Goal: Navigation & Orientation: Find specific page/section

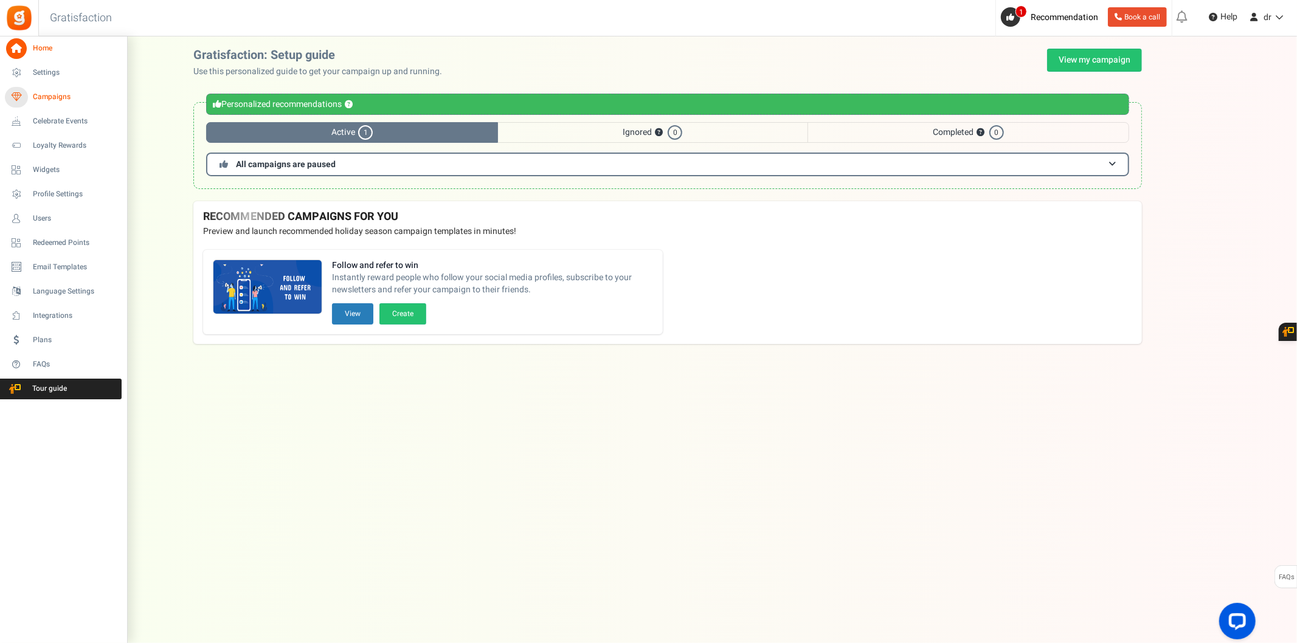
click at [65, 101] on span "Campaigns" at bounding box center [75, 97] width 85 height 10
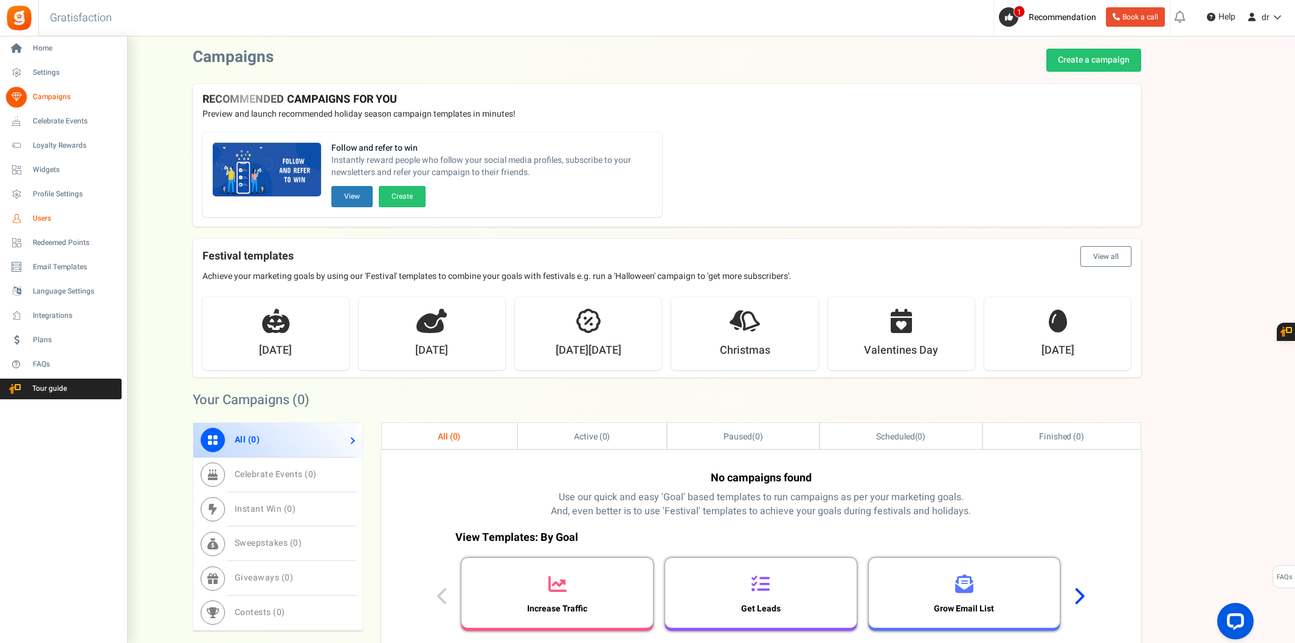
click at [43, 218] on span "Users" at bounding box center [75, 218] width 85 height 10
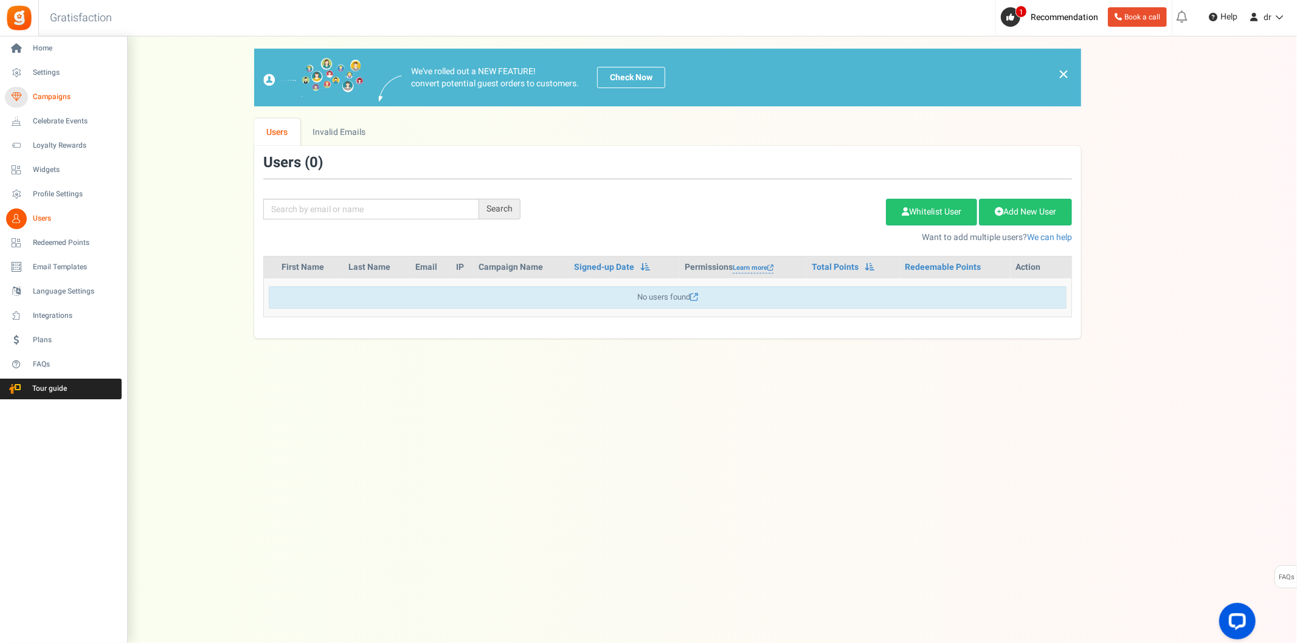
click at [35, 98] on span "Campaigns" at bounding box center [75, 97] width 85 height 10
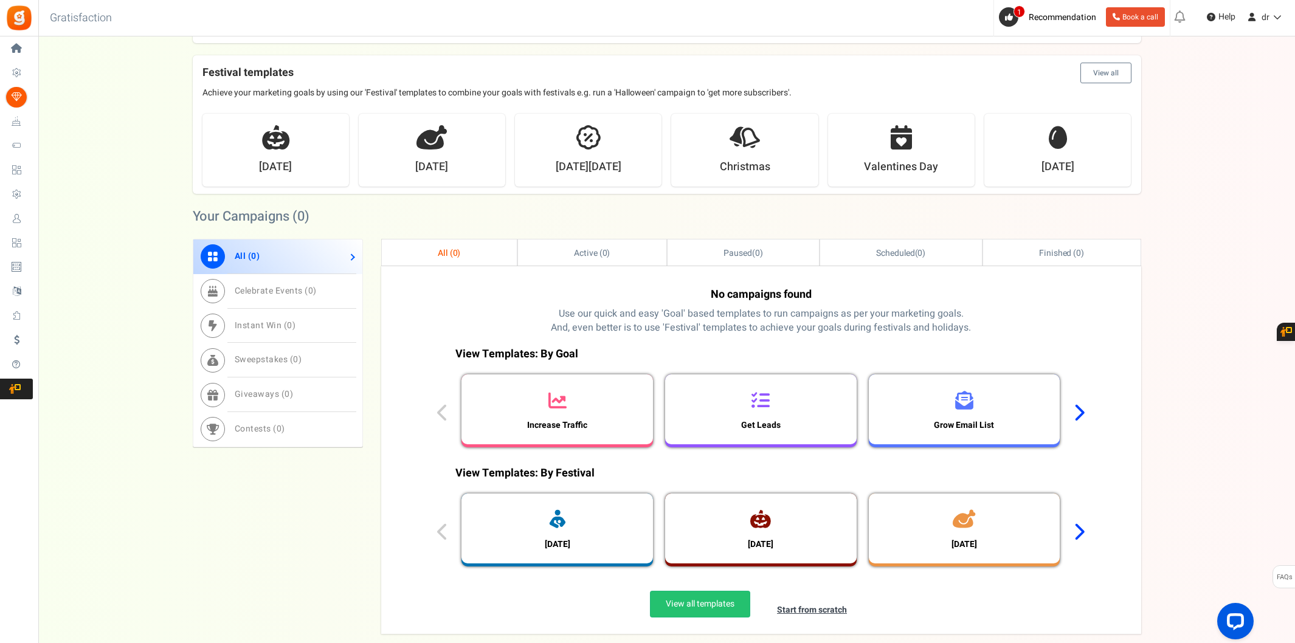
scroll to position [202, 0]
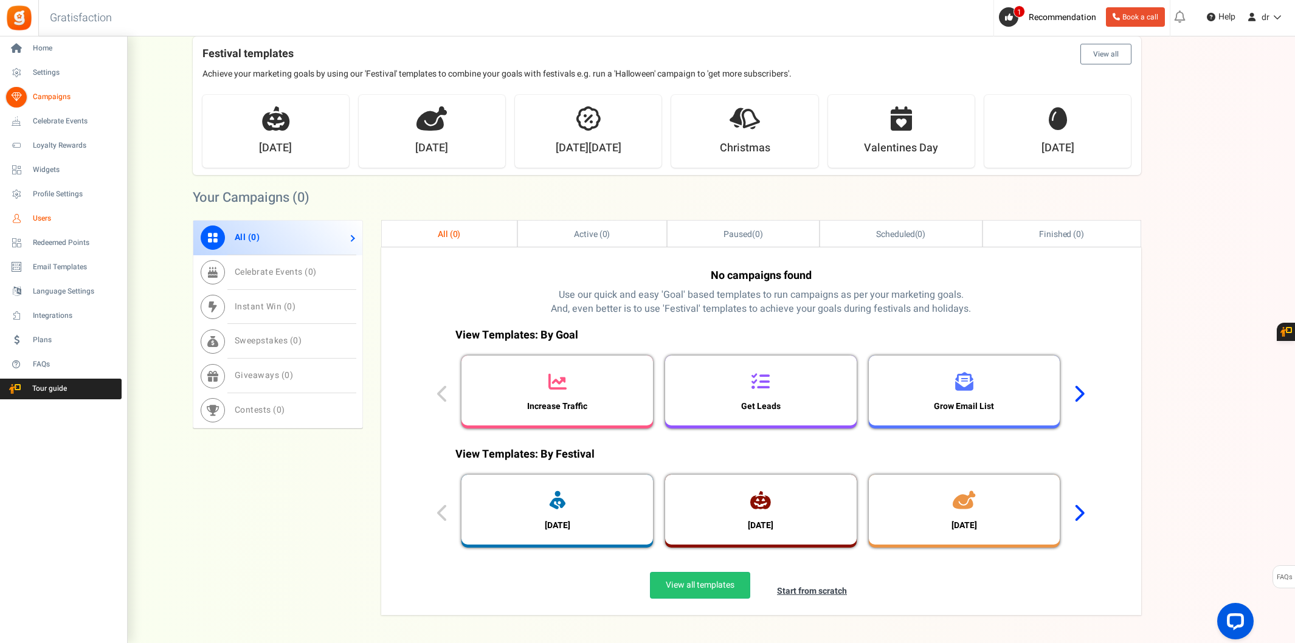
click at [28, 220] on link "Users" at bounding box center [63, 219] width 117 height 21
click at [0, 0] on div at bounding box center [0, 0] width 0 height 0
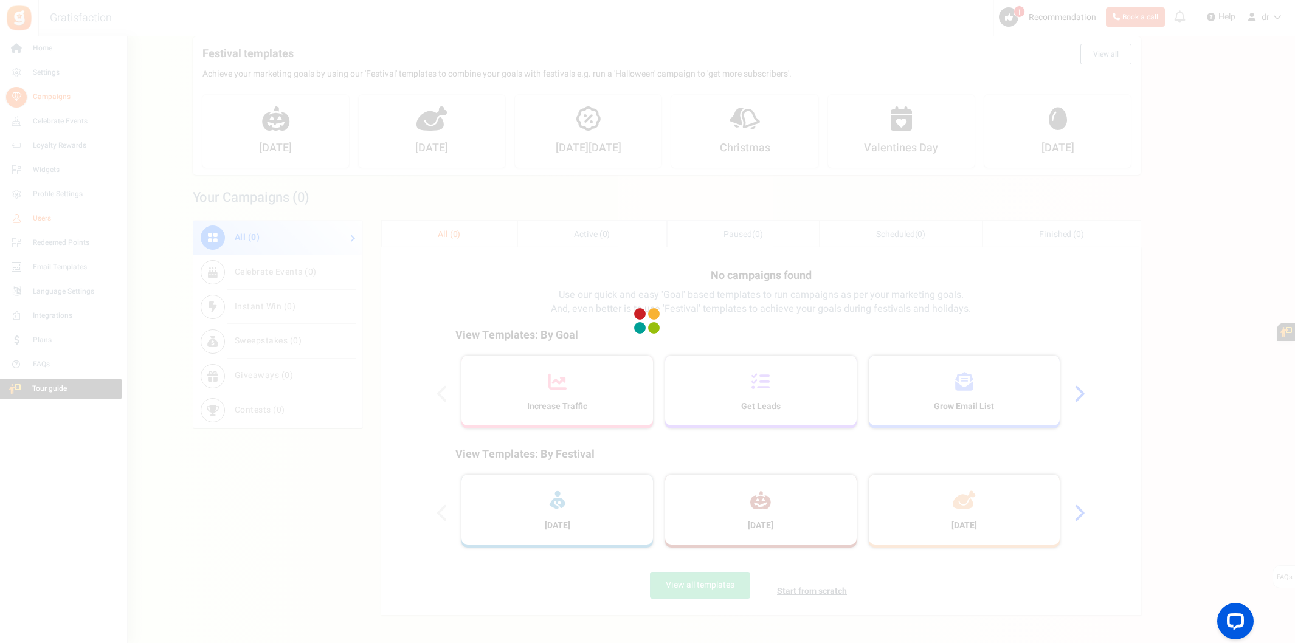
click at [28, 220] on div at bounding box center [647, 321] width 1295 height 643
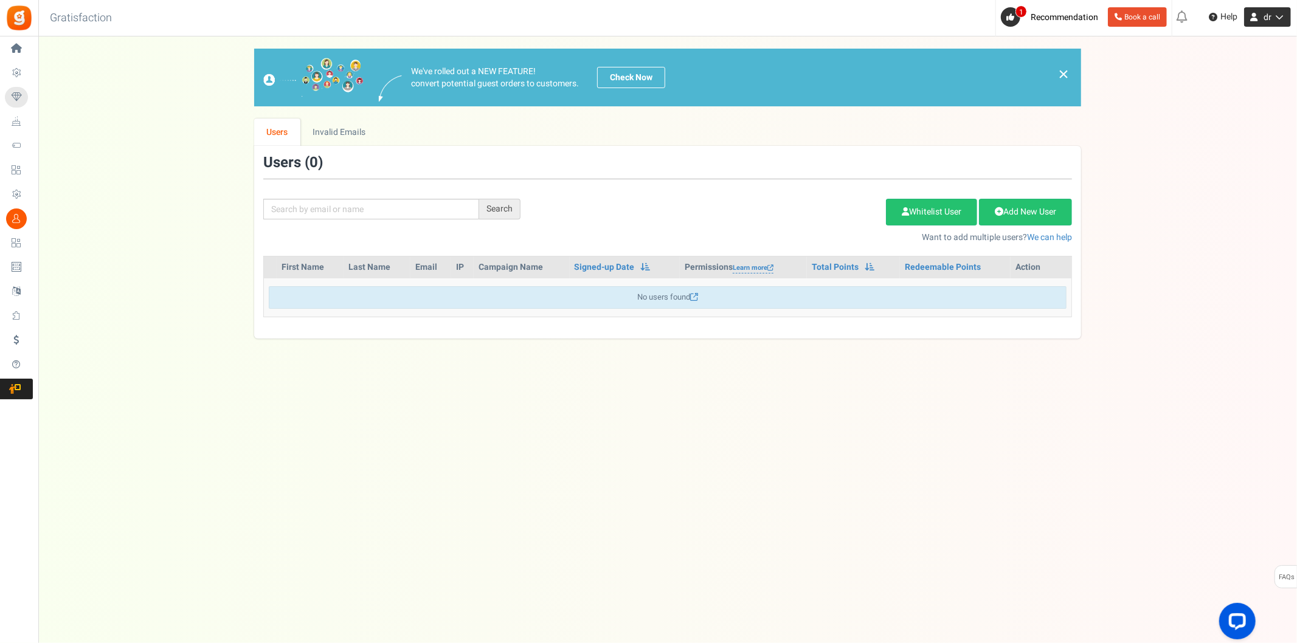
click at [1272, 20] on icon at bounding box center [1277, 17] width 12 height 9
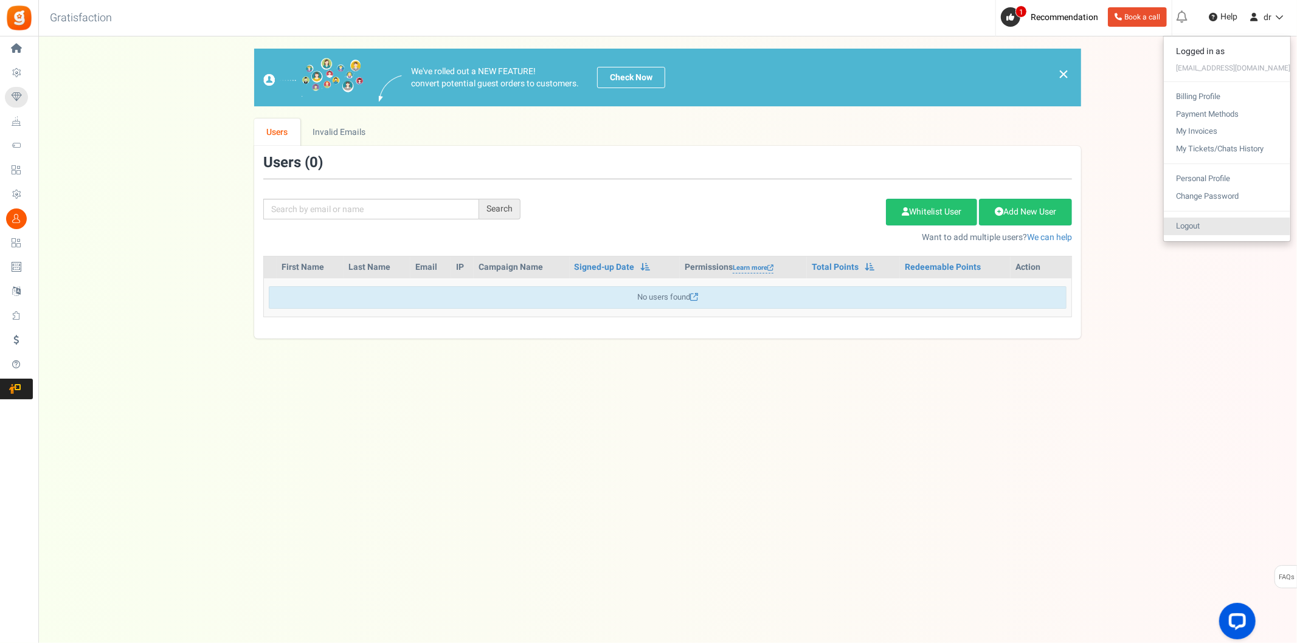
click at [1225, 224] on link "Logout" at bounding box center [1226, 227] width 126 height 18
